Goal: Transaction & Acquisition: Purchase product/service

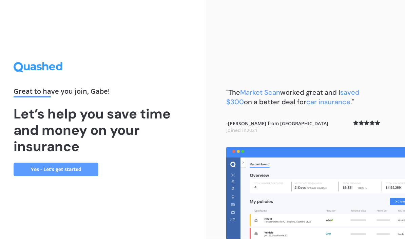
click at [73, 176] on link "Yes - Let’s get started" at bounding box center [56, 170] width 85 height 14
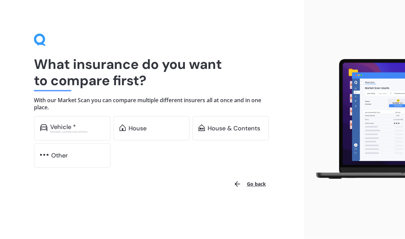
click at [80, 125] on div "Vehicle *" at bounding box center [77, 127] width 54 height 7
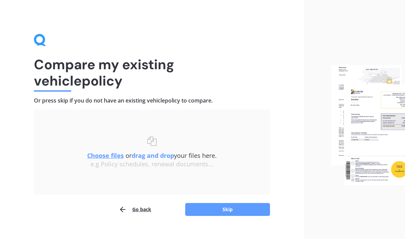
click at [100, 155] on u "Choose files" at bounding box center [105, 155] width 37 height 8
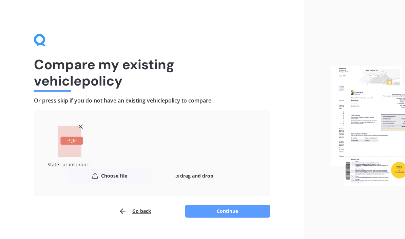
click at [230, 210] on button "Continue" at bounding box center [227, 210] width 85 height 13
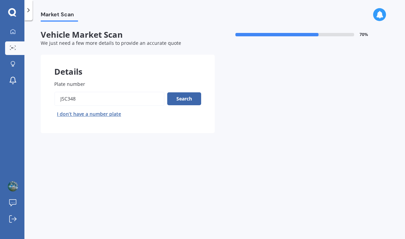
click at [184, 95] on button "Search" at bounding box center [184, 98] width 34 height 13
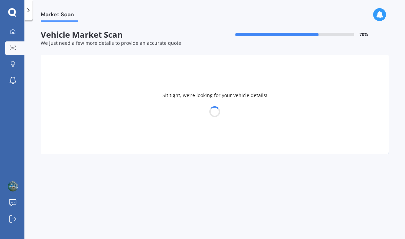
select select "KIA"
select select "SORENTO"
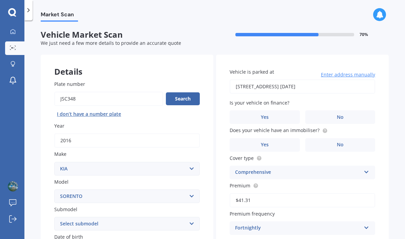
click at [342, 114] on span "No" at bounding box center [340, 117] width 7 height 6
click at [0, 0] on input "No" at bounding box center [0, 0] width 0 height 0
click at [270, 138] on label "Yes" at bounding box center [264, 145] width 70 height 14
click at [0, 0] on input "Yes" at bounding box center [0, 0] width 0 height 0
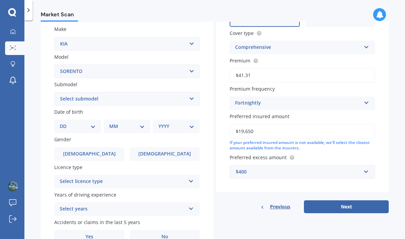
scroll to position [124, 0]
click at [92, 123] on select "DD 01 02 03 04 05 06 07 08 09 10 11 12 13 14 15 16 17 18 19 20 21 22 23 24 25 2…" at bounding box center [78, 126] width 36 height 7
select select "10"
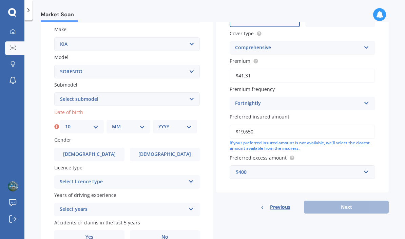
click at [141, 123] on select "MM 01 02 03 04 05 06 07 08 09 10 11 12" at bounding box center [128, 126] width 33 height 7
select select "04"
click at [180, 123] on select "YYYY 2025 2024 2023 2022 2021 2020 2019 2018 2017 2016 2015 2014 2013 2012 2011…" at bounding box center [174, 126] width 33 height 7
select select "1980"
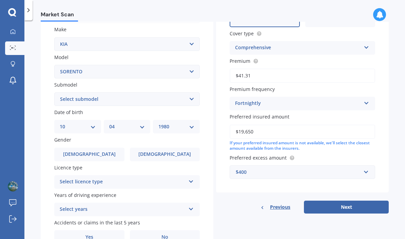
click at [88, 147] on label "[DEMOGRAPHIC_DATA]" at bounding box center [89, 154] width 70 height 14
click at [0, 0] on input "[DEMOGRAPHIC_DATA]" at bounding box center [0, 0] width 0 height 0
click at [194, 178] on icon at bounding box center [191, 180] width 6 height 5
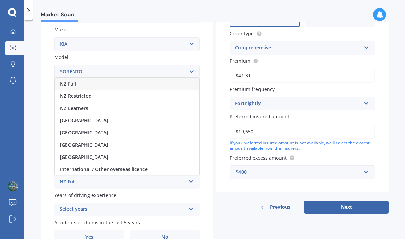
click at [71, 80] on span "NZ Full" at bounding box center [68, 83] width 16 height 6
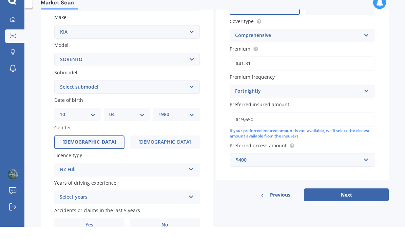
scroll to position [0, 0]
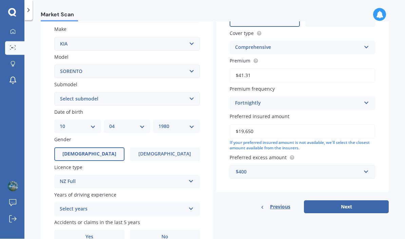
click at [191, 205] on icon at bounding box center [191, 207] width 6 height 5
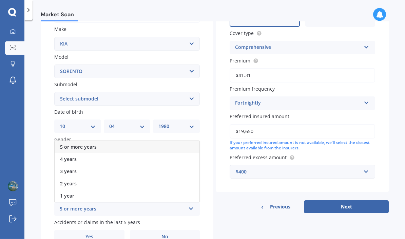
scroll to position [1, 0]
click at [92, 144] on span "5 or more years" at bounding box center [78, 147] width 37 height 6
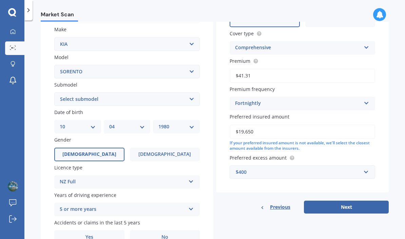
scroll to position [30, 0]
click at [166, 234] on span "No" at bounding box center [164, 237] width 7 height 6
click at [0, 0] on input "No" at bounding box center [0, 0] width 0 height 0
click at [350, 200] on button "Next" at bounding box center [346, 206] width 85 height 13
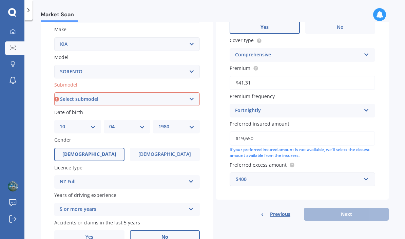
click at [191, 92] on select "Select submodel (All Other) 2.5 Diesel Turbo 4WD EX Turbo Diesel EX V6 HEV URBA…" at bounding box center [126, 99] width 145 height 14
select select "2.5 DIESEL TURBO 4WD"
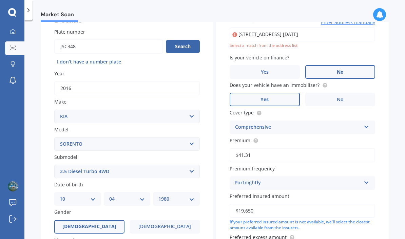
scroll to position [22, 0]
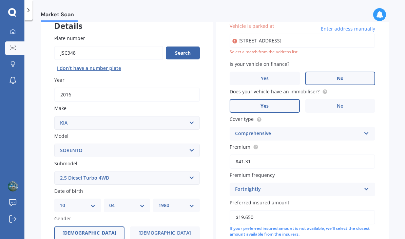
type input "[STREET_ADDRESS]"
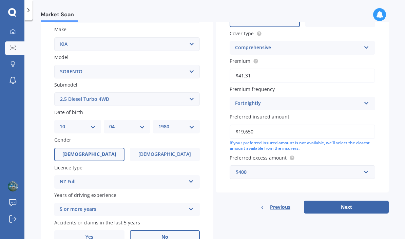
click at [344, 200] on button "Next" at bounding box center [346, 206] width 85 height 13
select select "10"
select select "04"
select select "1980"
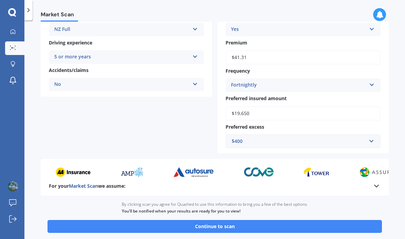
scroll to position [131, 0]
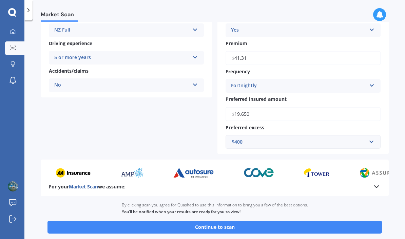
click at [226, 220] on button "Continue to scan" at bounding box center [214, 226] width 334 height 13
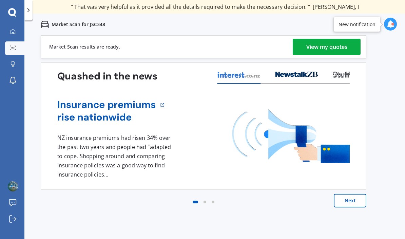
click at [328, 47] on div "View my quotes" at bounding box center [326, 47] width 41 height 16
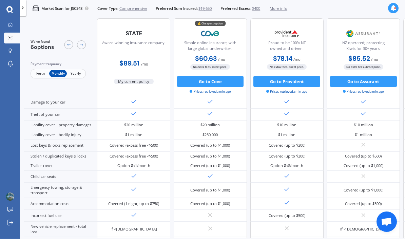
scroll to position [49, 0]
click at [260, 6] on span "$400" at bounding box center [256, 8] width 8 height 5
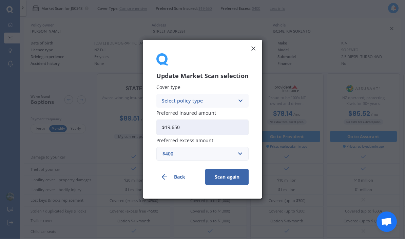
scroll to position [6, 0]
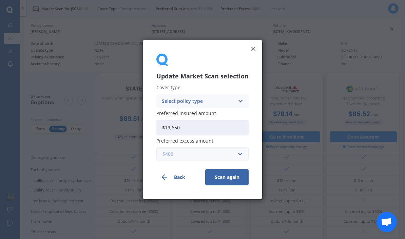
click at [238, 151] on input "text" at bounding box center [200, 153] width 86 height 13
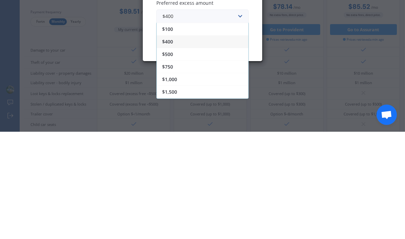
click at [176, 130] on div "$100" at bounding box center [203, 136] width 92 height 13
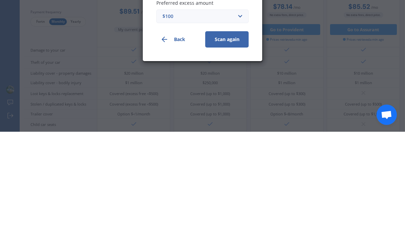
scroll to position [30, 0]
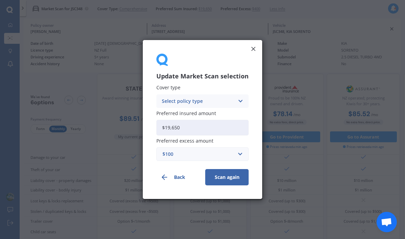
click at [240, 99] on icon at bounding box center [240, 100] width 6 height 7
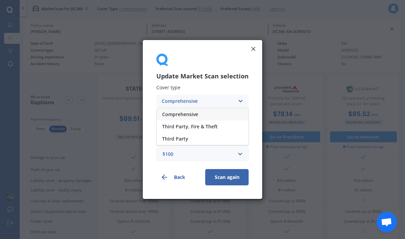
click at [194, 114] on span "Comprehensive" at bounding box center [180, 114] width 36 height 5
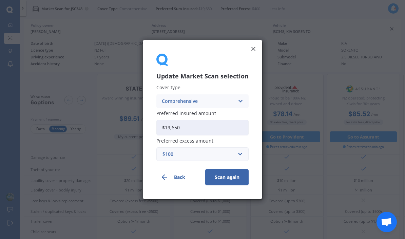
click at [219, 174] on button "Scan again" at bounding box center [226, 177] width 43 height 16
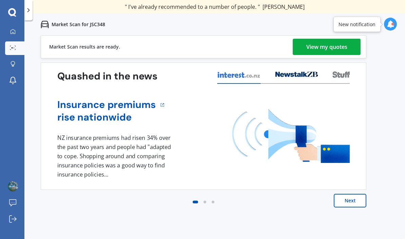
click at [319, 46] on div "View my quotes" at bounding box center [326, 47] width 41 height 16
